Goal: Task Accomplishment & Management: Manage account settings

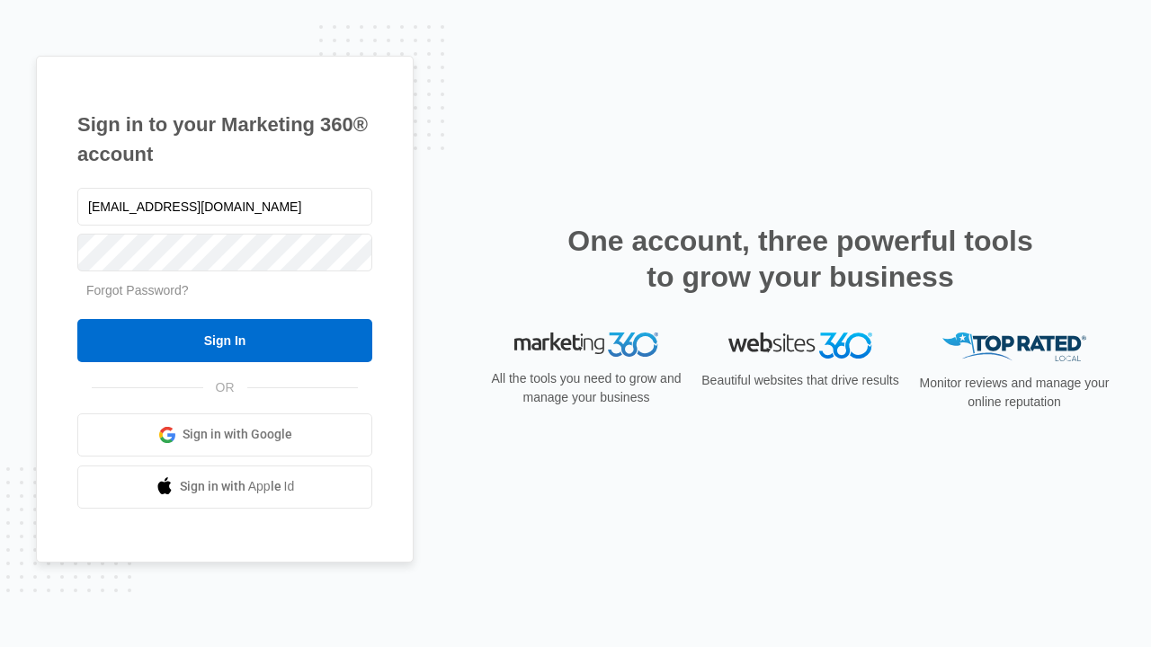
type input "dankie614@gmail.com"
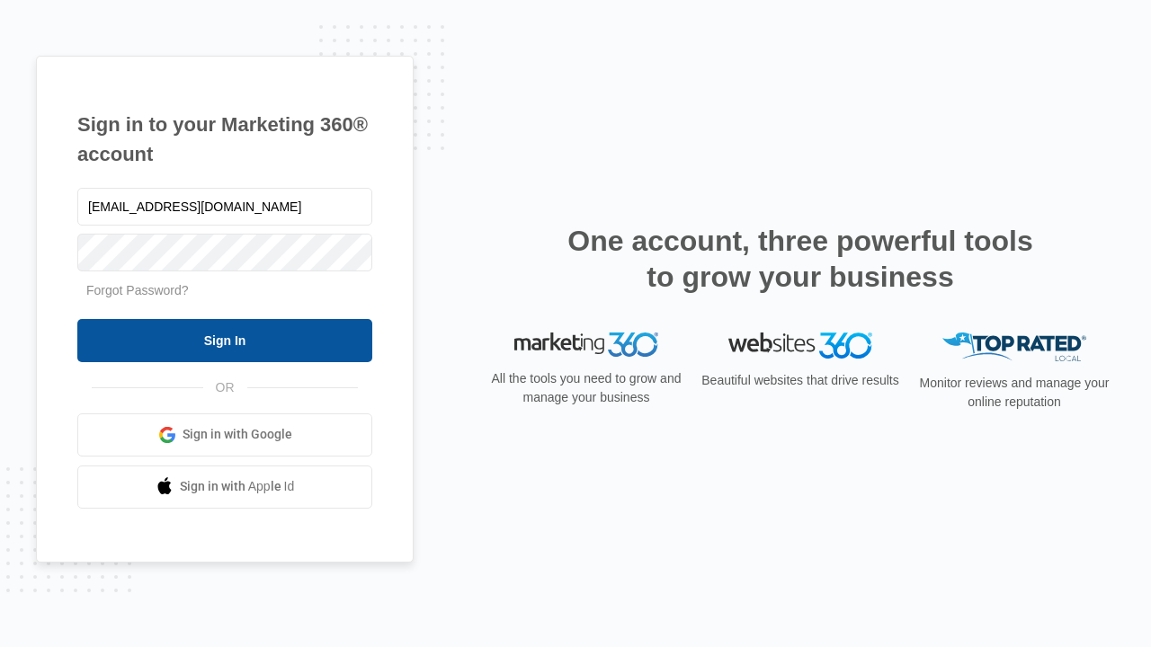
click at [225, 340] on input "Sign In" at bounding box center [224, 340] width 295 height 43
